Goal: Communication & Community: Answer question/provide support

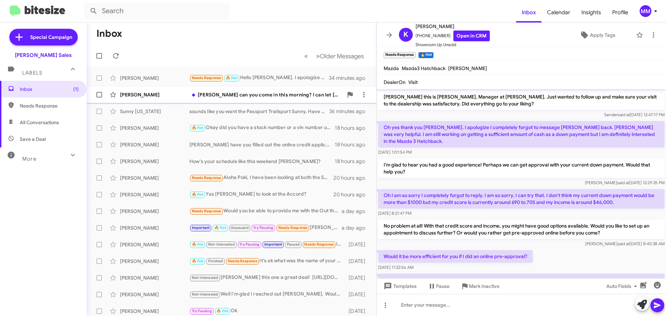
scroll to position [177, 0]
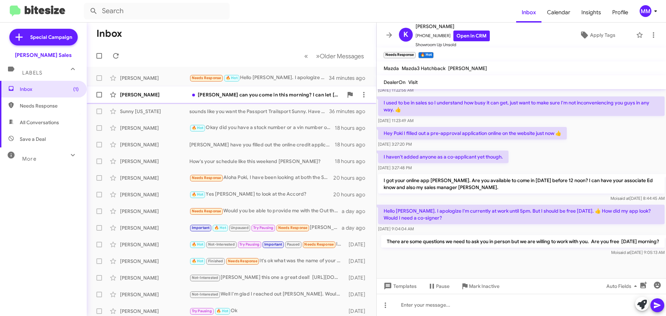
click at [165, 94] on div "[PERSON_NAME]" at bounding box center [154, 94] width 69 height 7
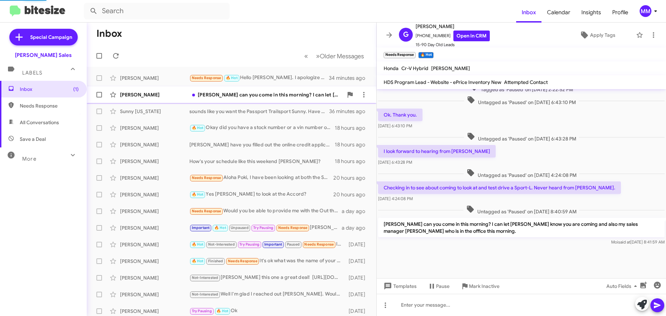
scroll to position [281, 0]
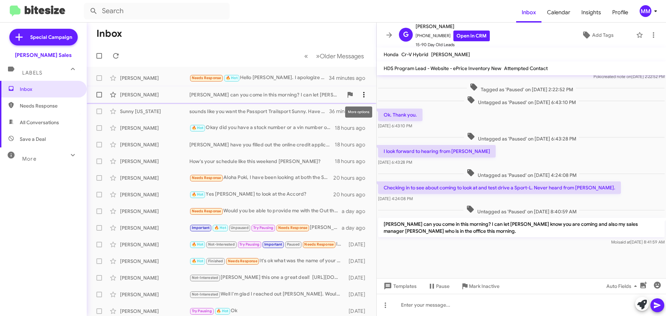
click at [360, 95] on icon at bounding box center [364, 95] width 8 height 8
click at [333, 114] on span "Mark as unread" at bounding box center [322, 112] width 35 height 17
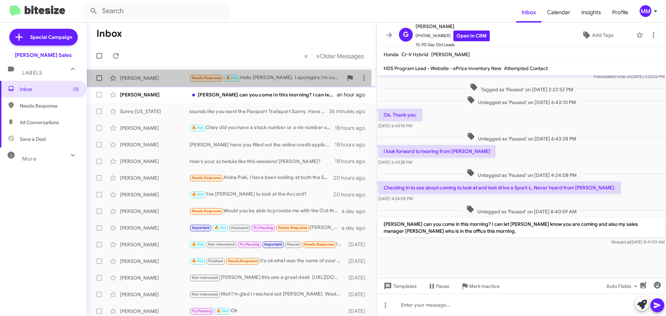
click at [160, 76] on div "[PERSON_NAME]" at bounding box center [154, 78] width 69 height 7
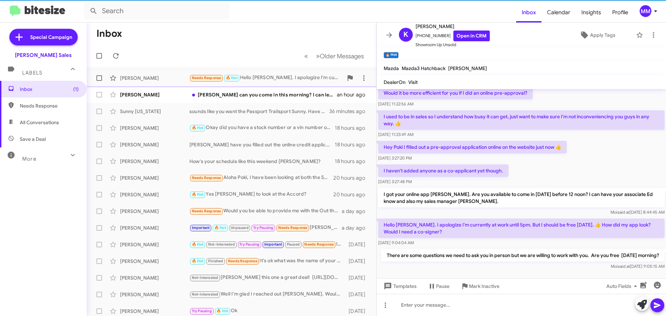
scroll to position [177, 0]
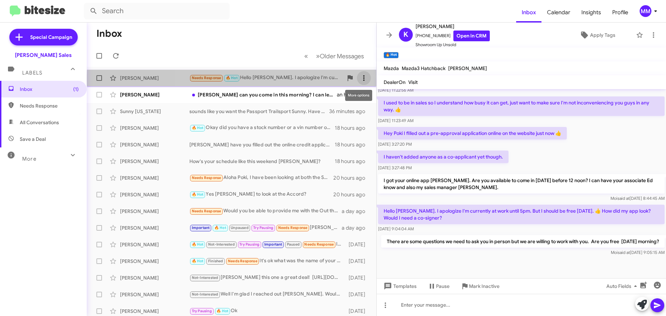
click at [360, 79] on icon at bounding box center [364, 78] width 8 height 8
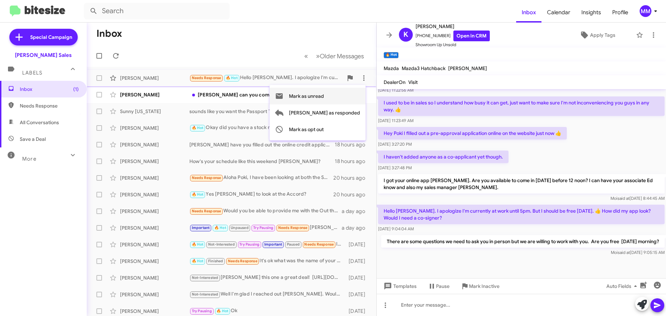
click at [324, 95] on span "Mark as unread" at bounding box center [306, 96] width 35 height 17
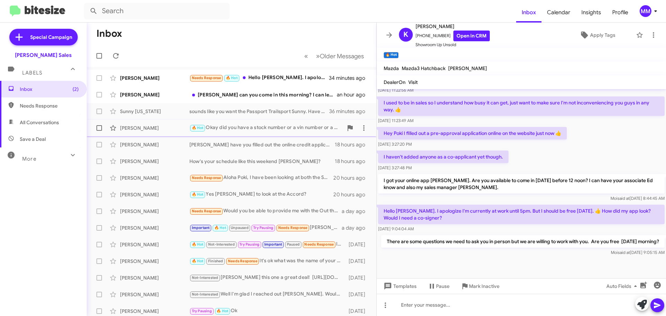
click at [150, 135] on span "[PERSON_NAME] 🔥 Hot Okay did you have a stock number or a vin number or a CRV y…" at bounding box center [232, 128] width 290 height 17
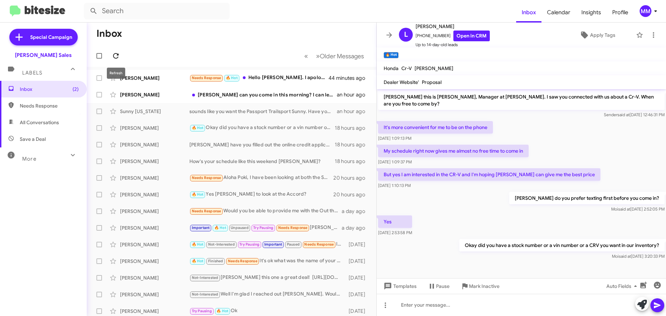
click at [116, 54] on icon at bounding box center [116, 56] width 8 height 8
click at [48, 106] on span "Needs Response" at bounding box center [49, 105] width 59 height 7
type input "in:needs-response"
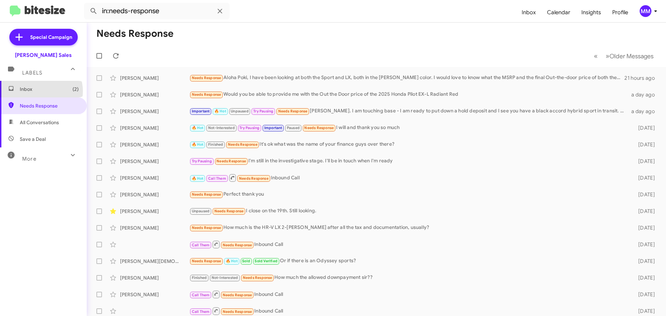
click at [40, 91] on span "Inbox (2)" at bounding box center [49, 89] width 59 height 7
